Goal: Information Seeking & Learning: Learn about a topic

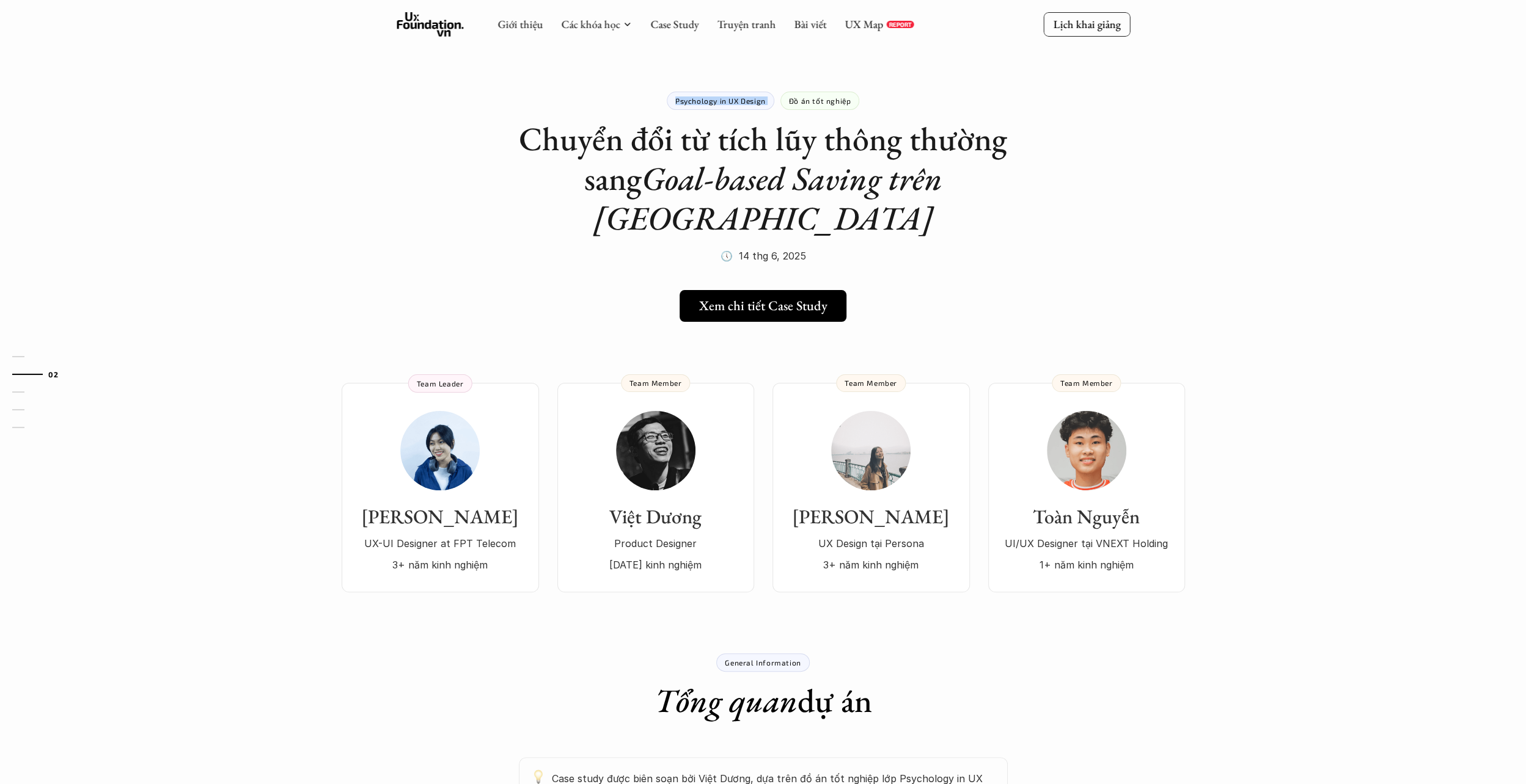
drag, startPoint x: 672, startPoint y: 104, endPoint x: 778, endPoint y: 97, distance: 106.2
click at [778, 97] on div "Psychology in UX Design Đồ án tốt nghiệp Chuyển đổi từ tích lũy thông thường sa…" at bounding box center [763, 163] width 489 height 205
copy p "Psychology in UX Design"
click at [585, 19] on link "Các khóa học" at bounding box center [590, 24] width 58 height 14
click at [430, 21] on use at bounding box center [430, 24] width 67 height 25
